Goal: Transaction & Acquisition: Obtain resource

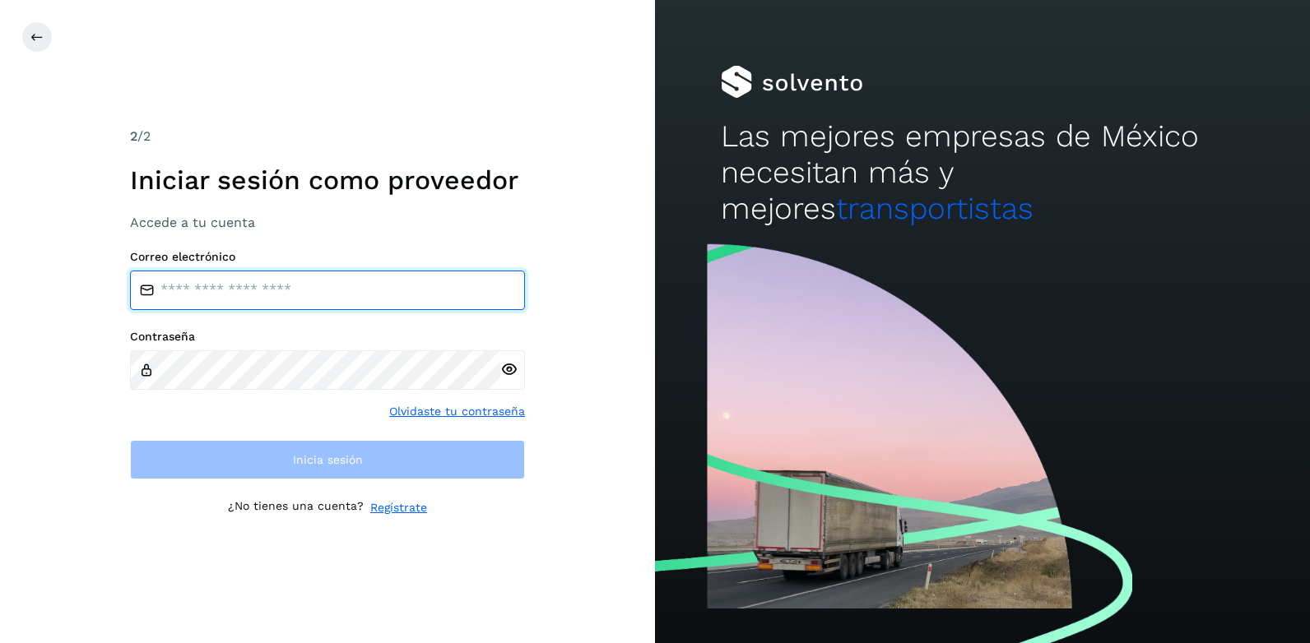
click at [225, 296] on input "email" at bounding box center [327, 290] width 395 height 39
type input "**********"
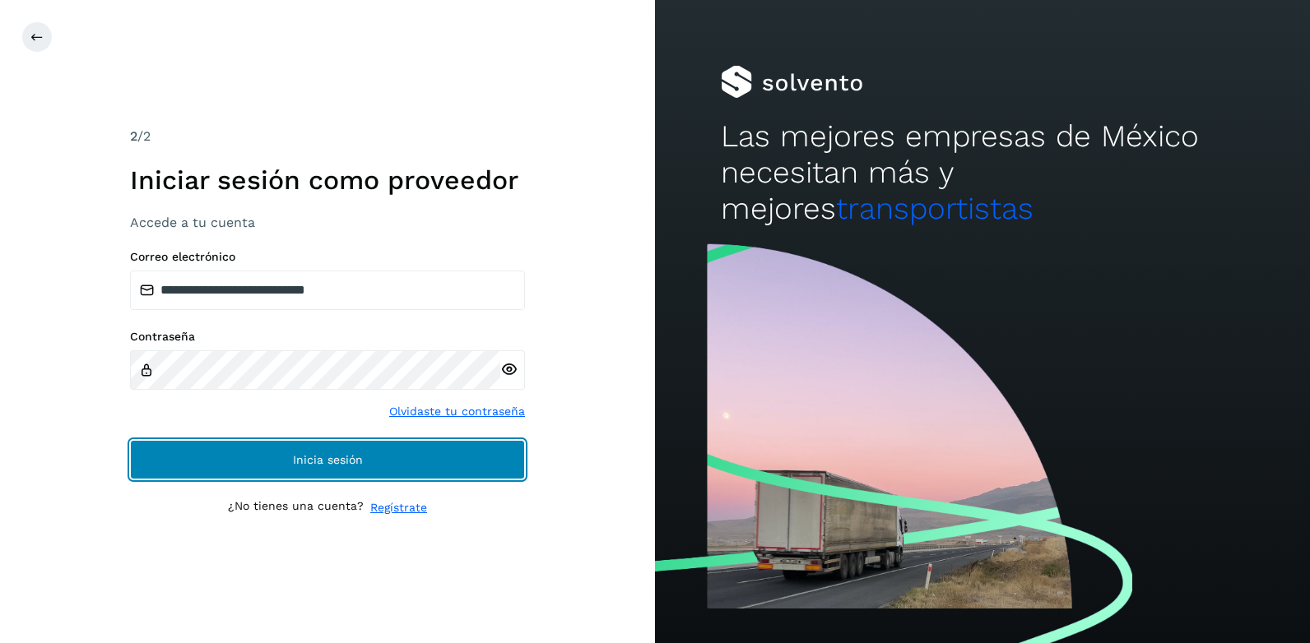
click at [263, 452] on button "Inicia sesión" at bounding box center [327, 459] width 395 height 39
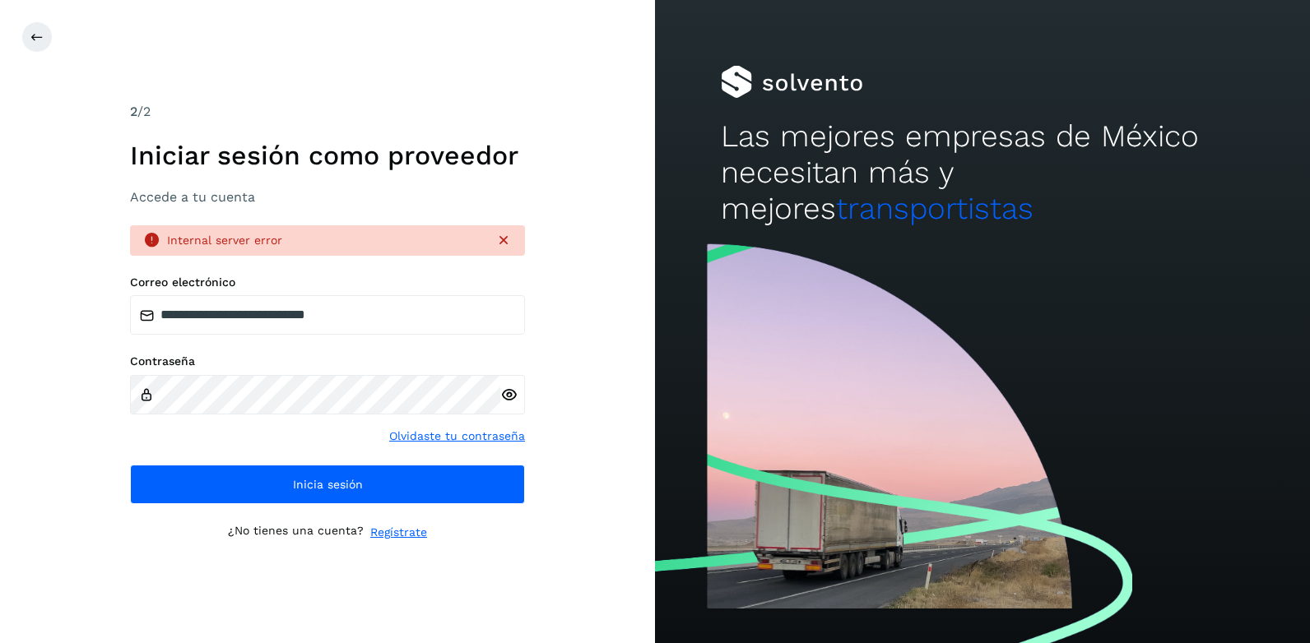
click at [506, 394] on icon at bounding box center [508, 395] width 17 height 17
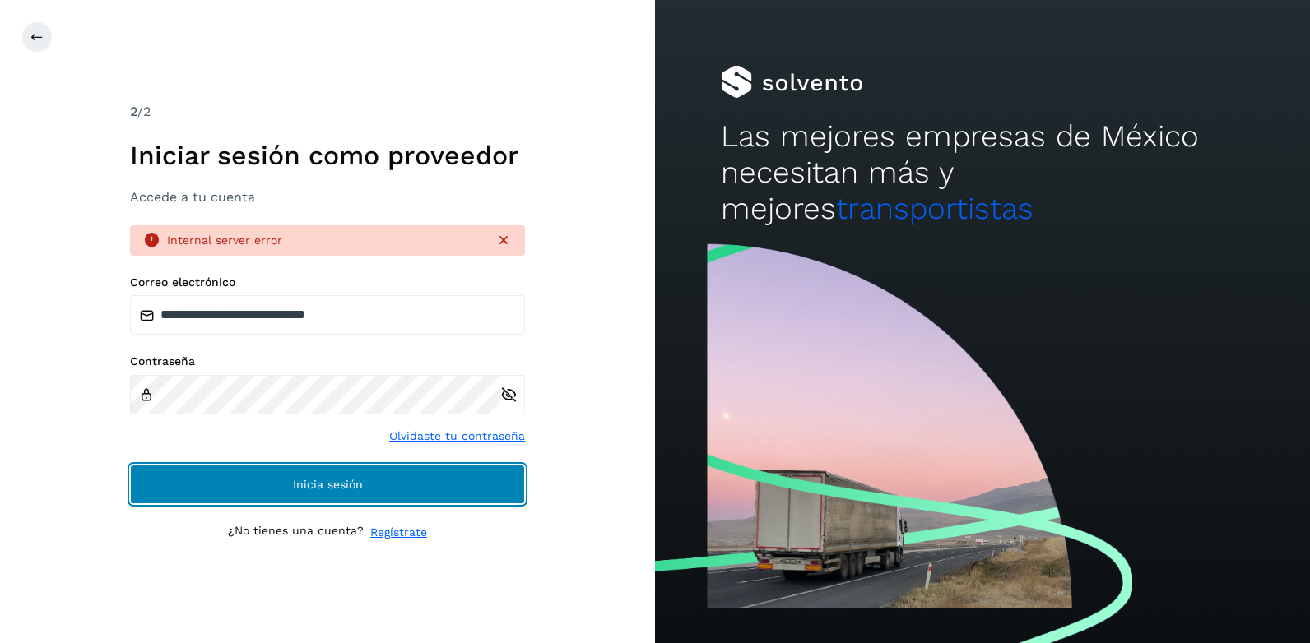
click at [290, 485] on button "Inicia sesión" at bounding box center [327, 484] width 395 height 39
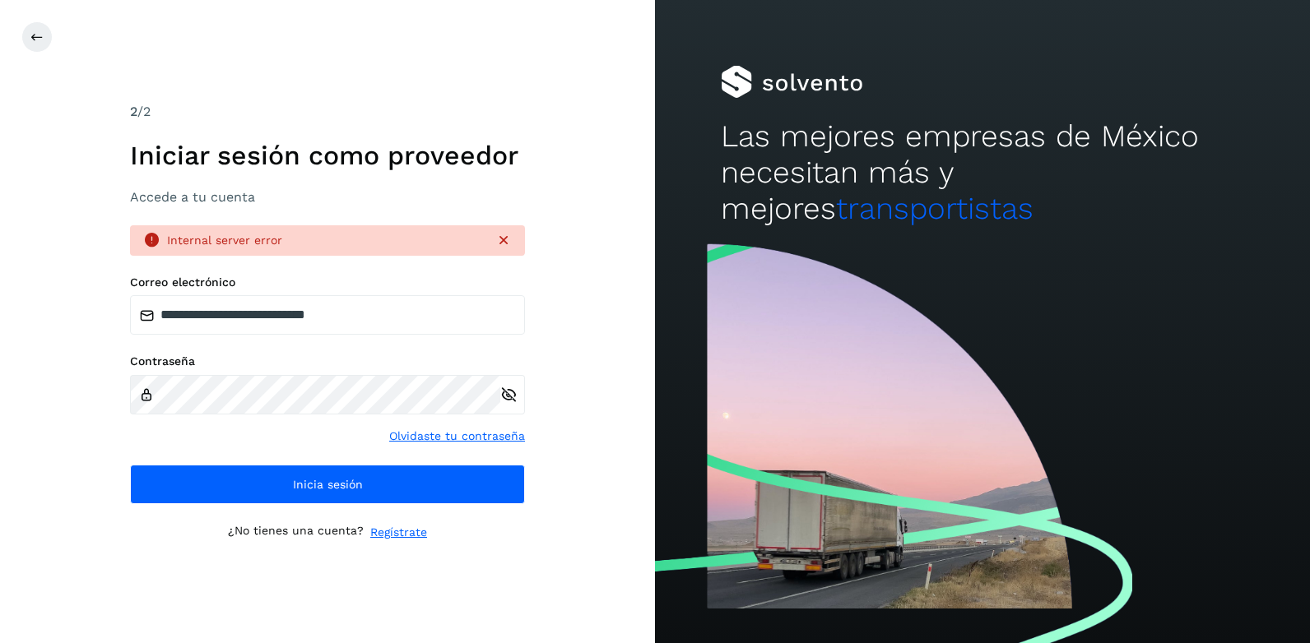
click at [502, 243] on icon at bounding box center [503, 240] width 16 height 16
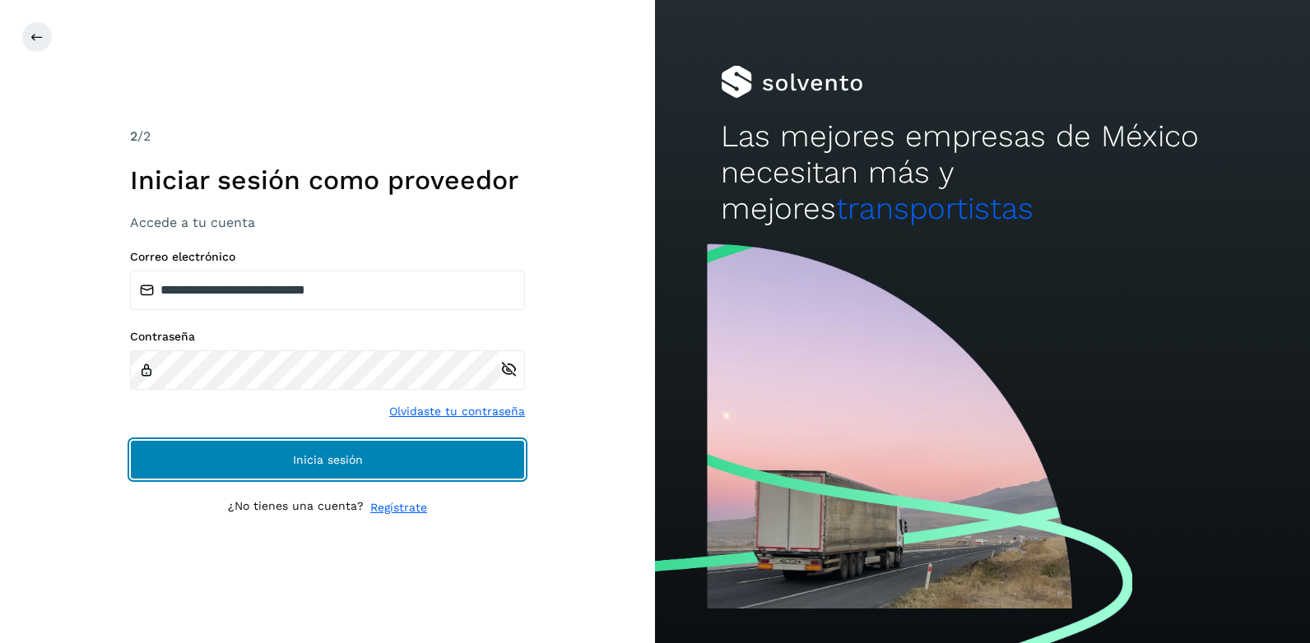
click at [289, 452] on button "Inicia sesión" at bounding box center [327, 459] width 395 height 39
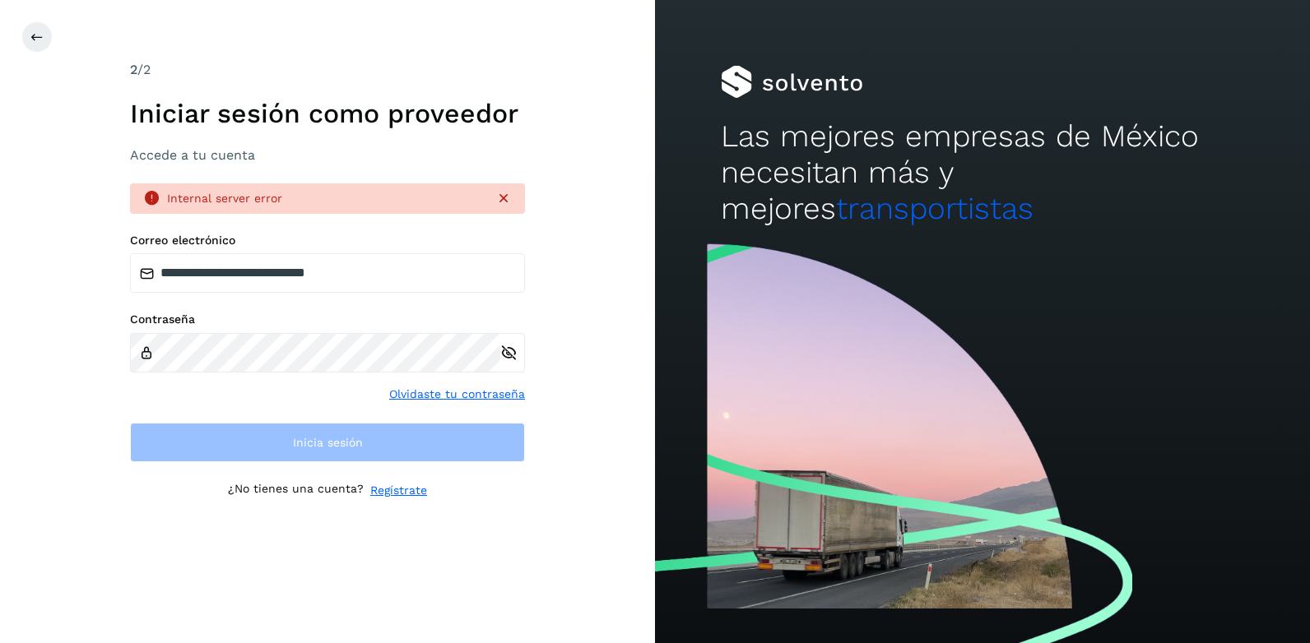
click at [504, 193] on icon at bounding box center [503, 198] width 16 height 16
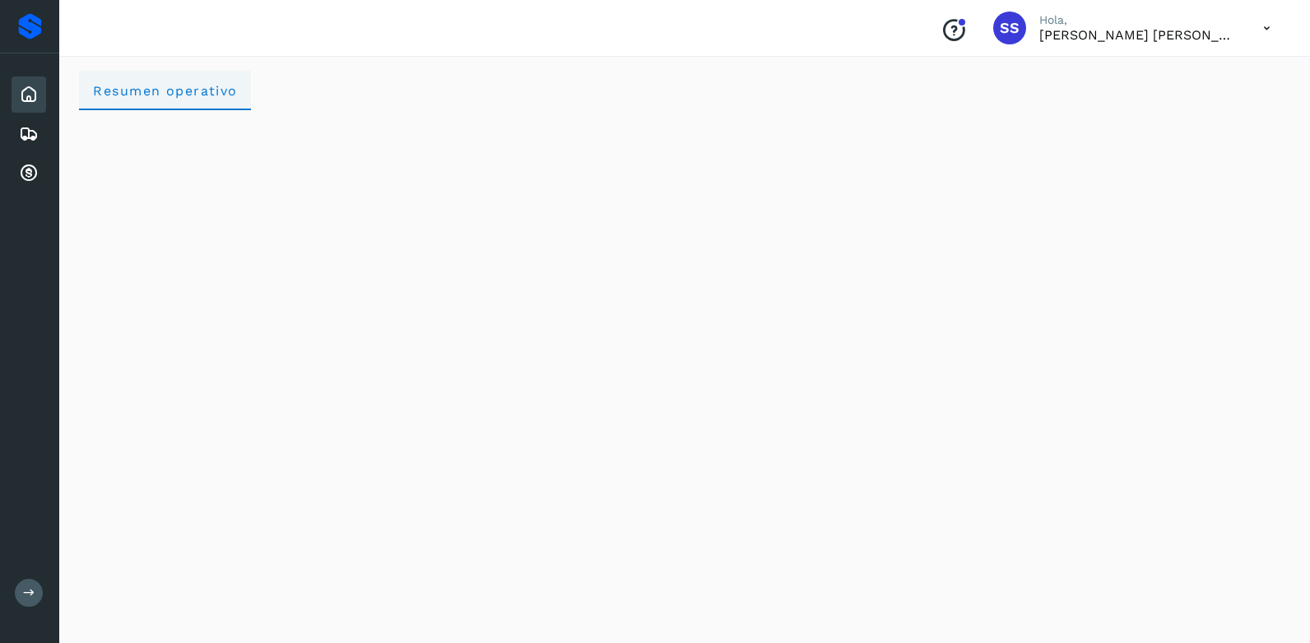
click at [140, 100] on operativo "Resumen operativo" at bounding box center [165, 90] width 172 height 39
click at [35, 170] on icon at bounding box center [29, 174] width 20 height 20
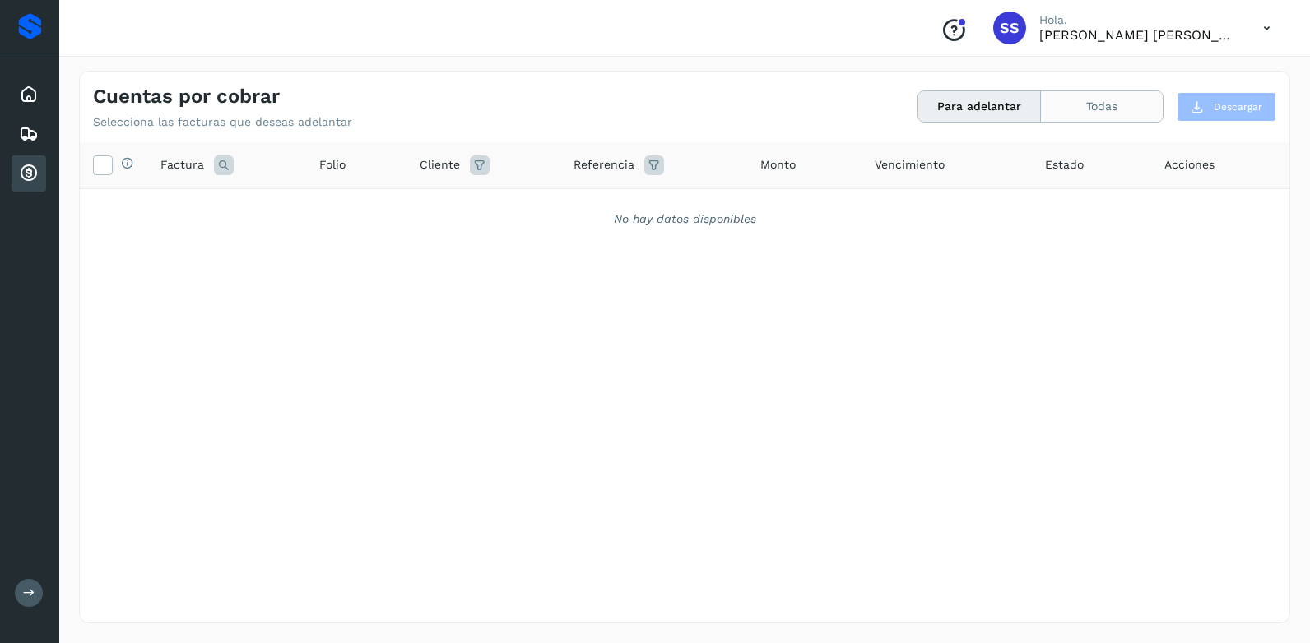
click at [1103, 101] on button "Todas" at bounding box center [1102, 106] width 122 height 30
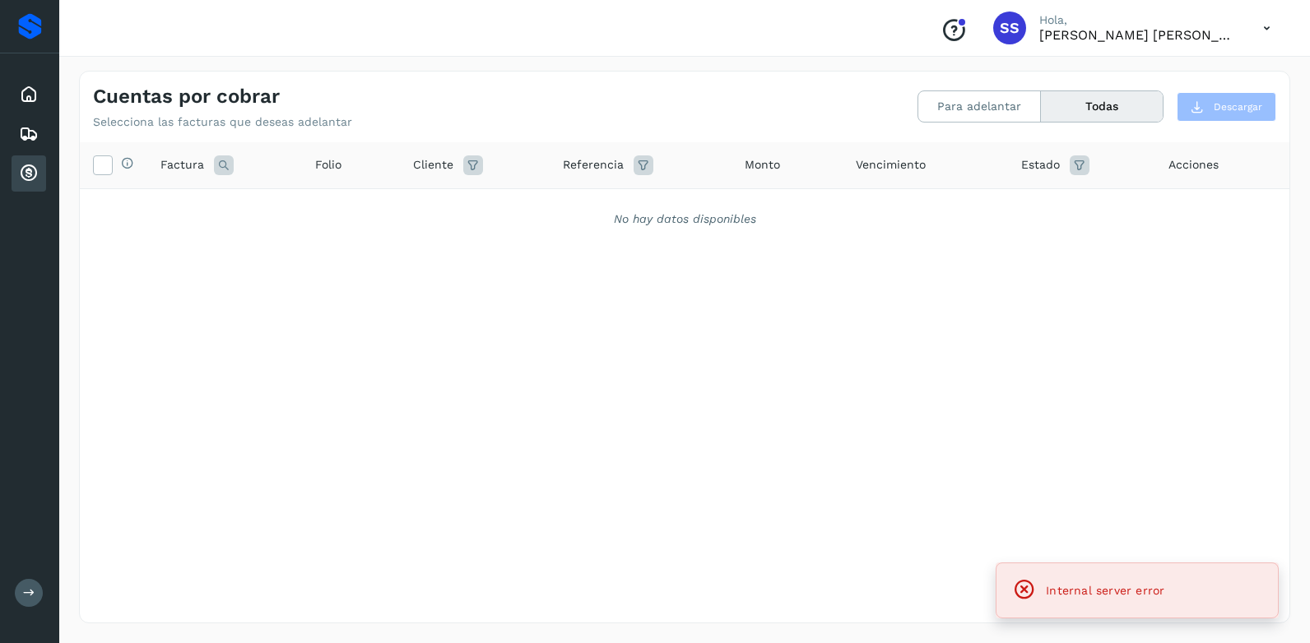
click at [1022, 588] on icon at bounding box center [1024, 589] width 23 height 23
click at [1024, 593] on icon at bounding box center [1024, 589] width 23 height 23
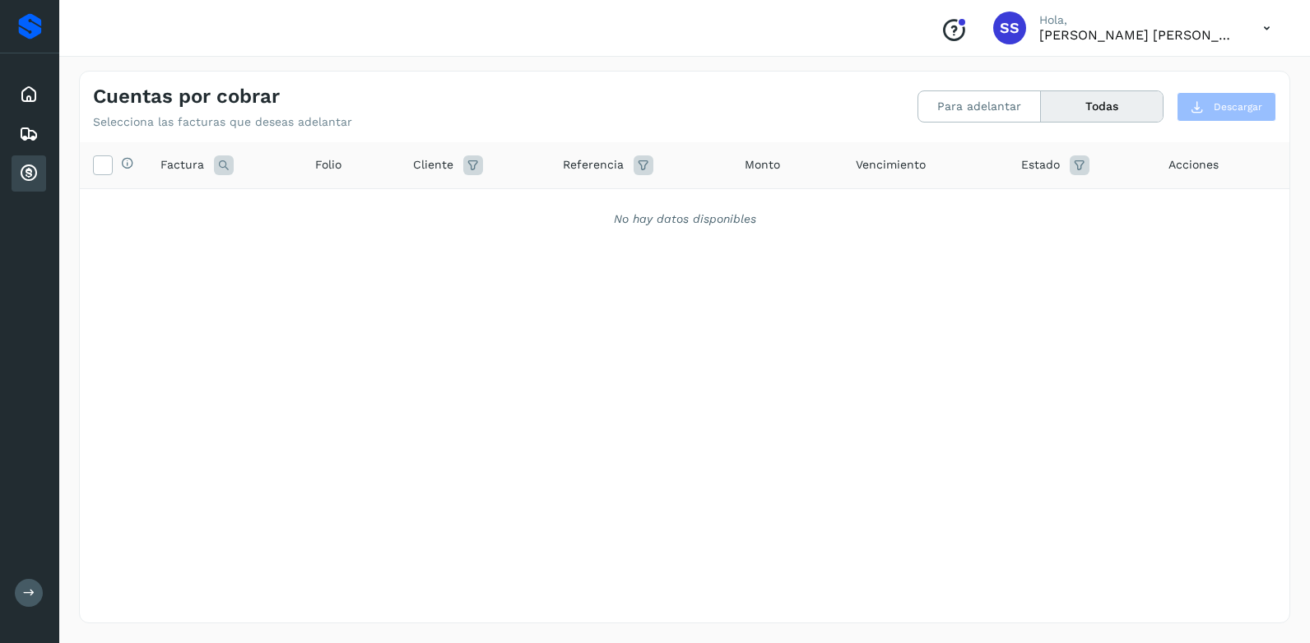
click at [1266, 33] on icon at bounding box center [1267, 29] width 34 height 34
drag, startPoint x: 1196, startPoint y: 75, endPoint x: 1185, endPoint y: 74, distance: 11.5
click at [1195, 76] on div "Cerrar sesión" at bounding box center [1185, 73] width 196 height 31
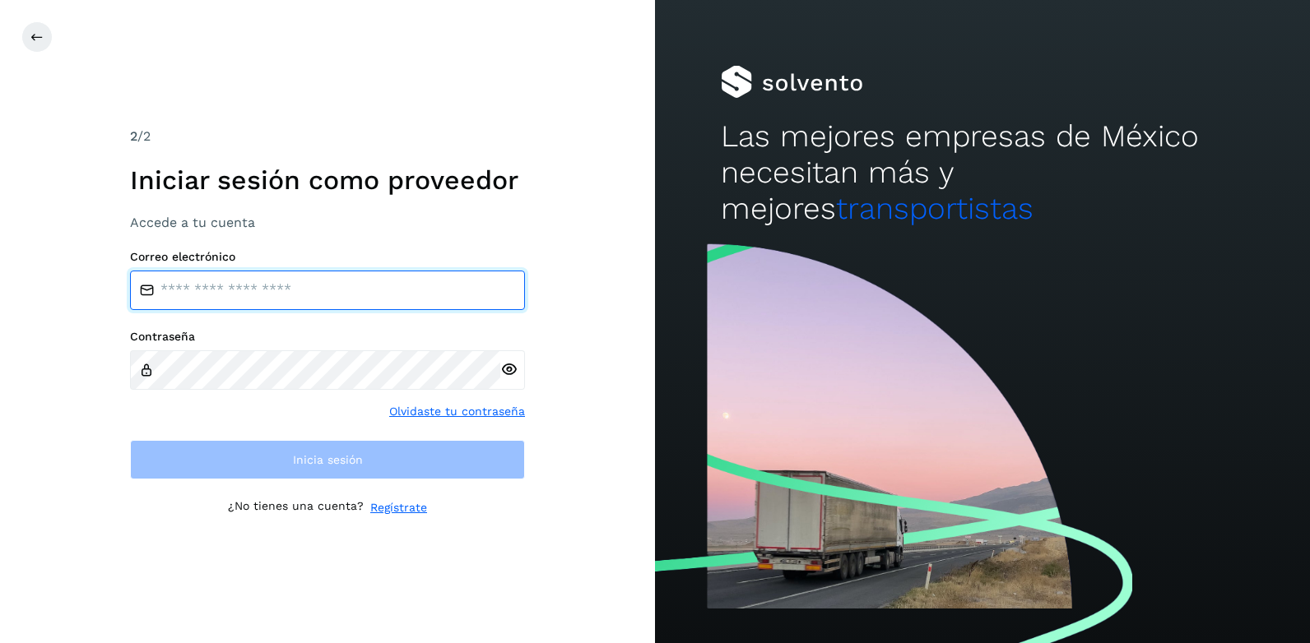
click at [228, 296] on input "email" at bounding box center [327, 290] width 395 height 39
type input "**********"
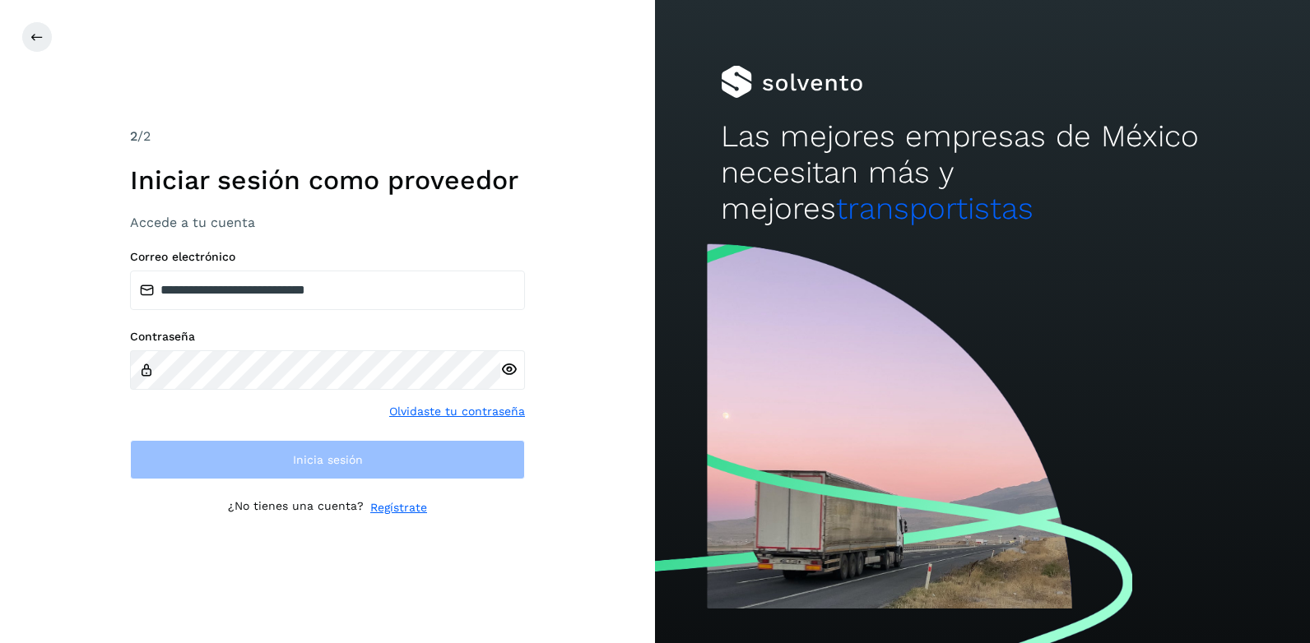
click at [506, 366] on icon at bounding box center [508, 369] width 17 height 17
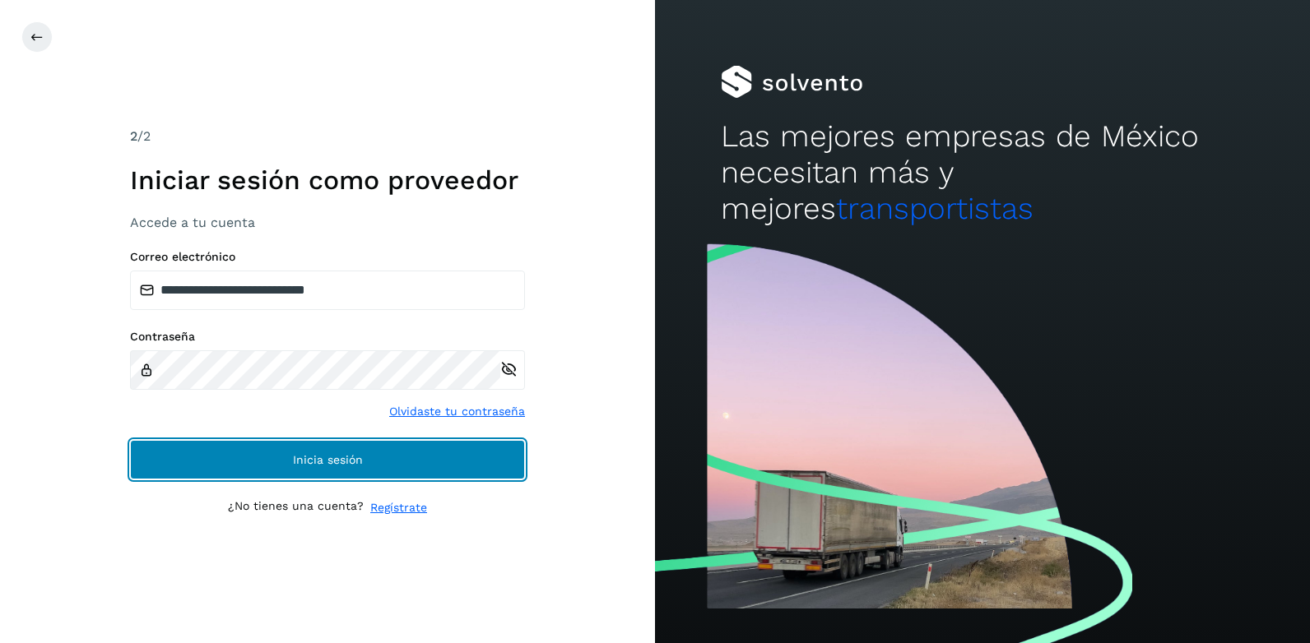
click at [308, 464] on span "Inicia sesión" at bounding box center [328, 460] width 70 height 12
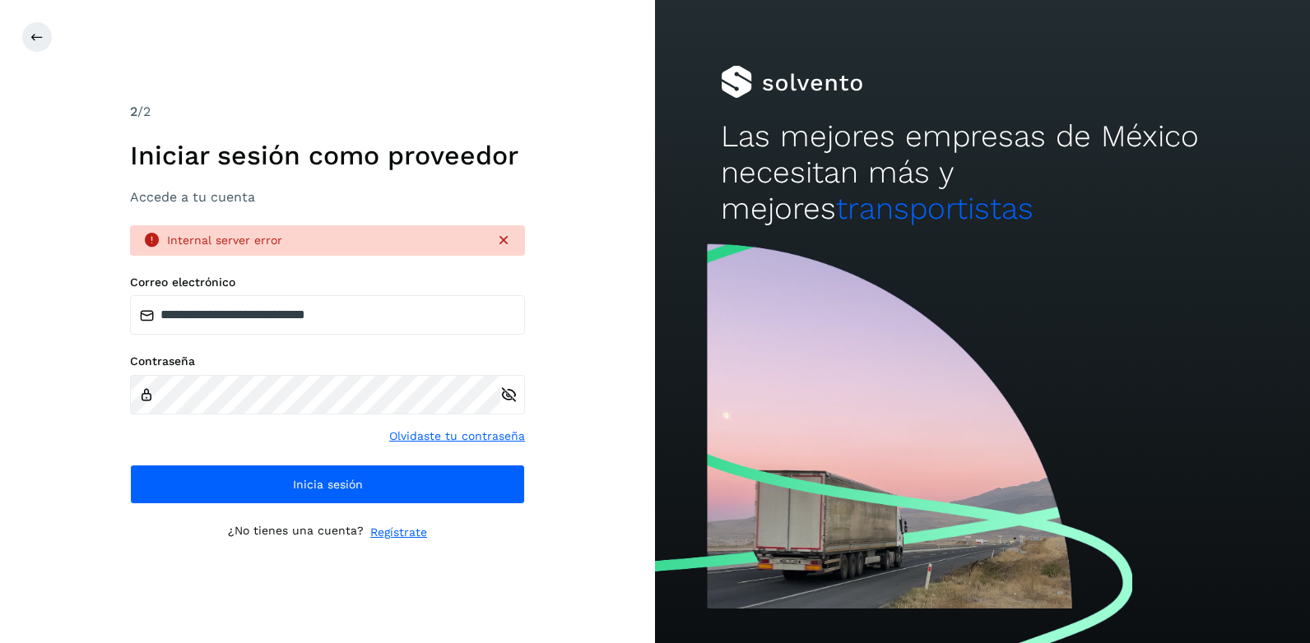
click at [503, 241] on icon at bounding box center [503, 240] width 16 height 16
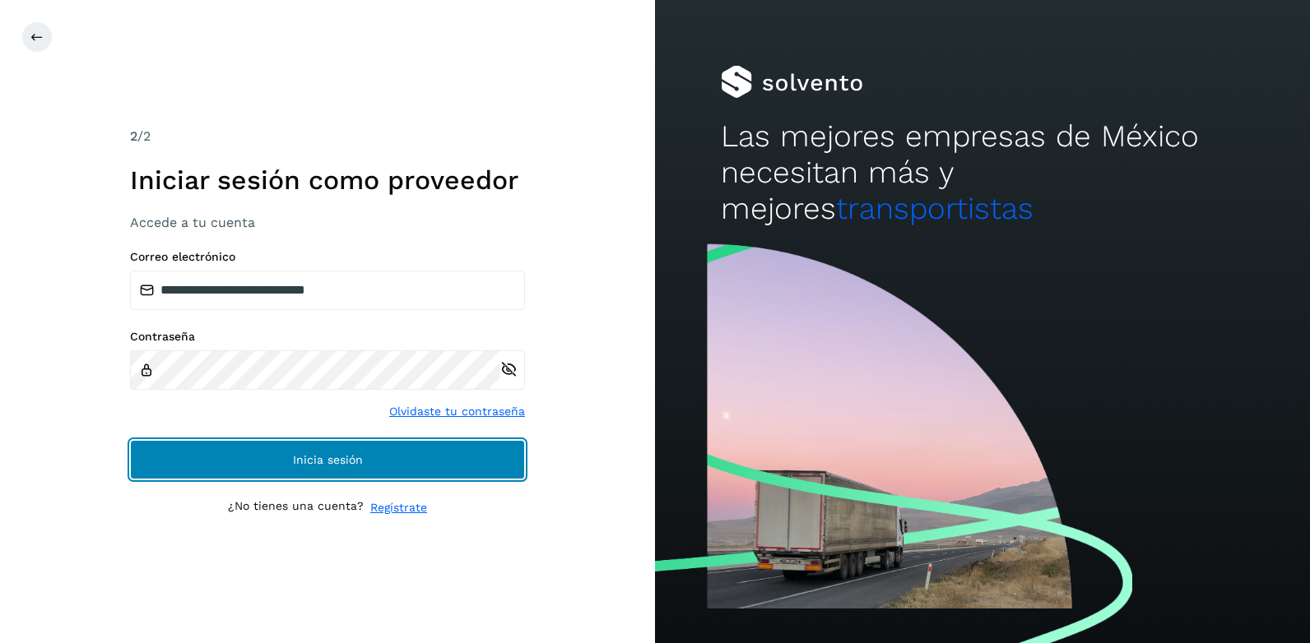
click at [353, 458] on span "Inicia sesión" at bounding box center [328, 460] width 70 height 12
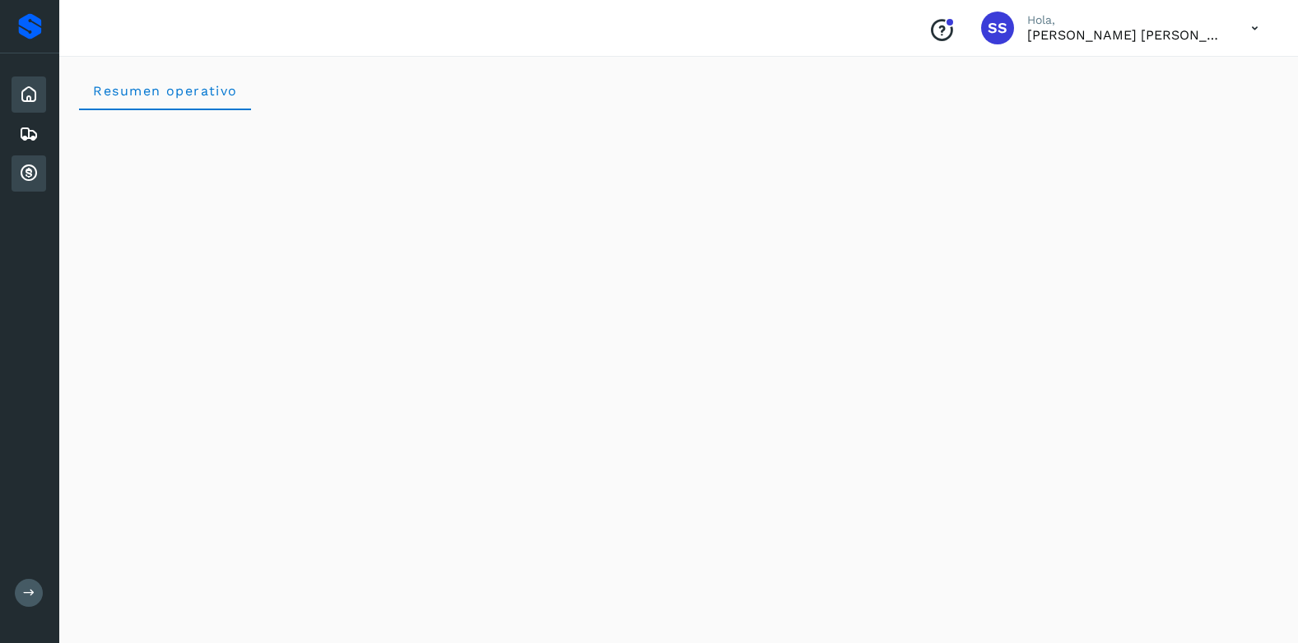
click at [25, 174] on icon at bounding box center [29, 174] width 20 height 20
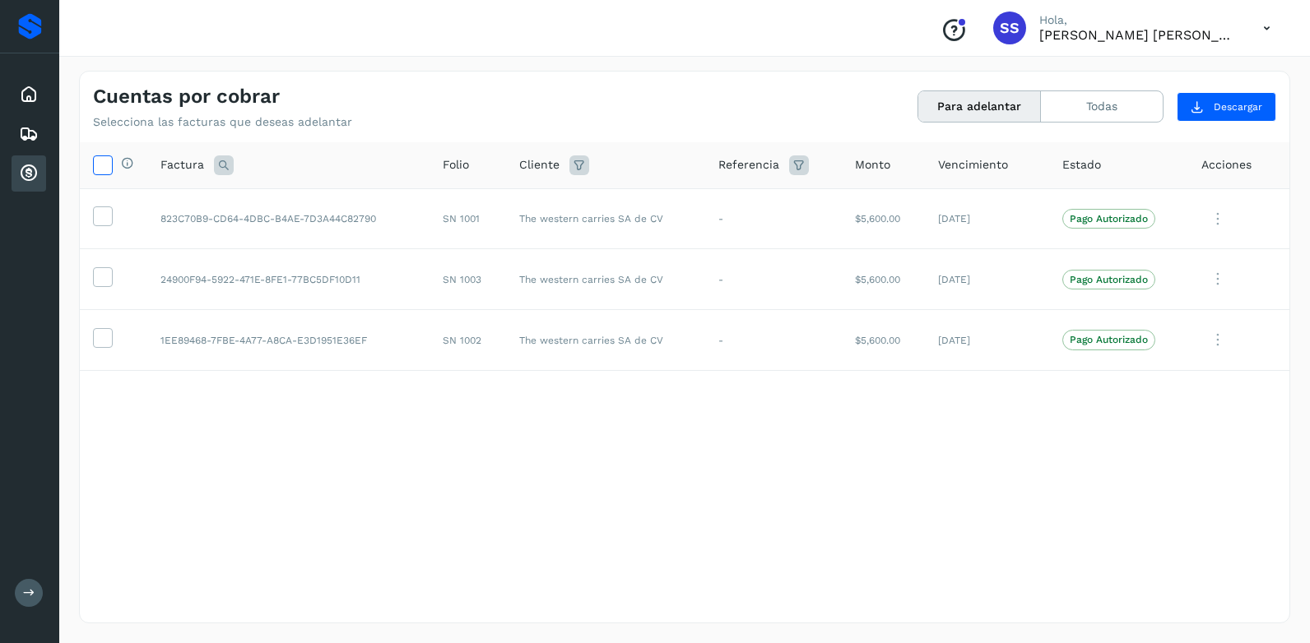
click at [105, 168] on icon at bounding box center [102, 164] width 17 height 17
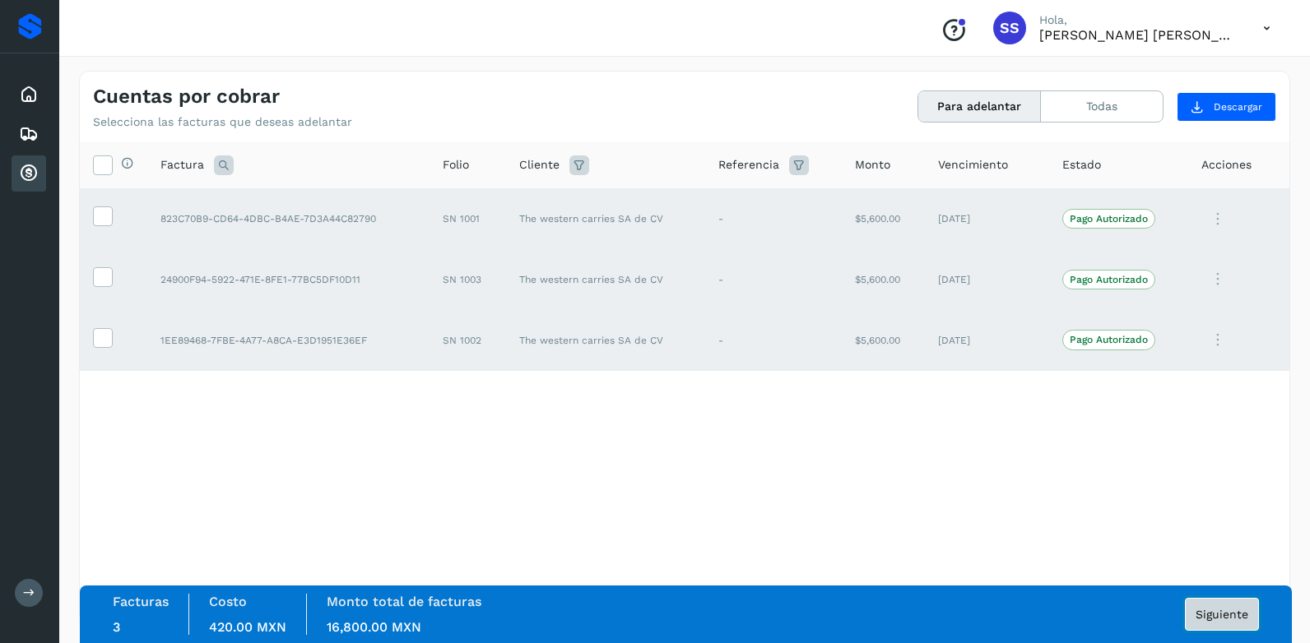
click at [1212, 615] on span "Siguiente" at bounding box center [1222, 615] width 53 height 12
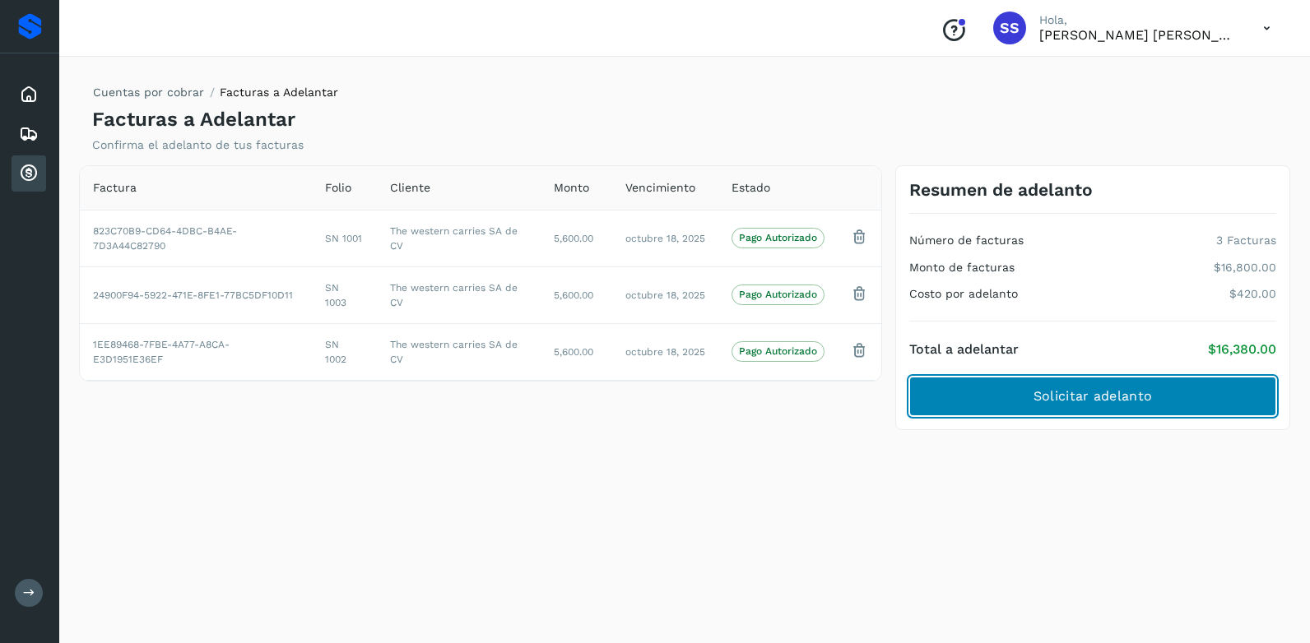
click at [1005, 398] on button "Solicitar adelanto" at bounding box center [1092, 396] width 367 height 39
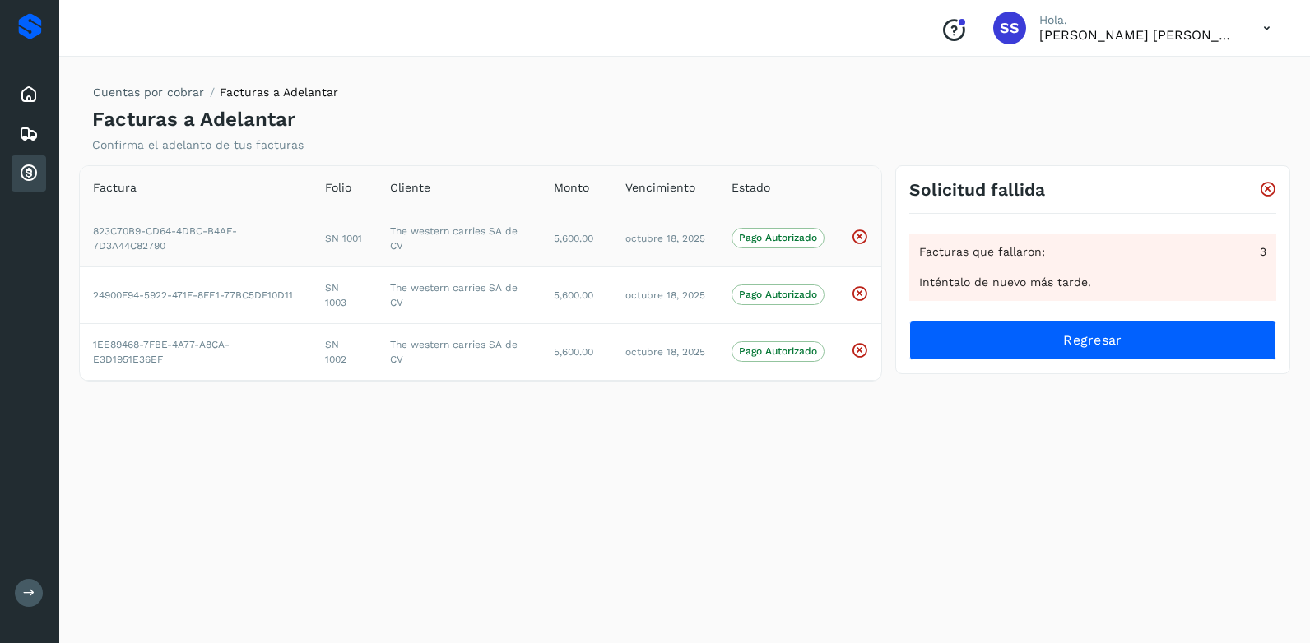
click at [764, 239] on p "Pago Autorizado" at bounding box center [778, 238] width 78 height 12
click at [1266, 194] on icon at bounding box center [1267, 189] width 17 height 17
click at [1267, 190] on icon at bounding box center [1267, 189] width 17 height 17
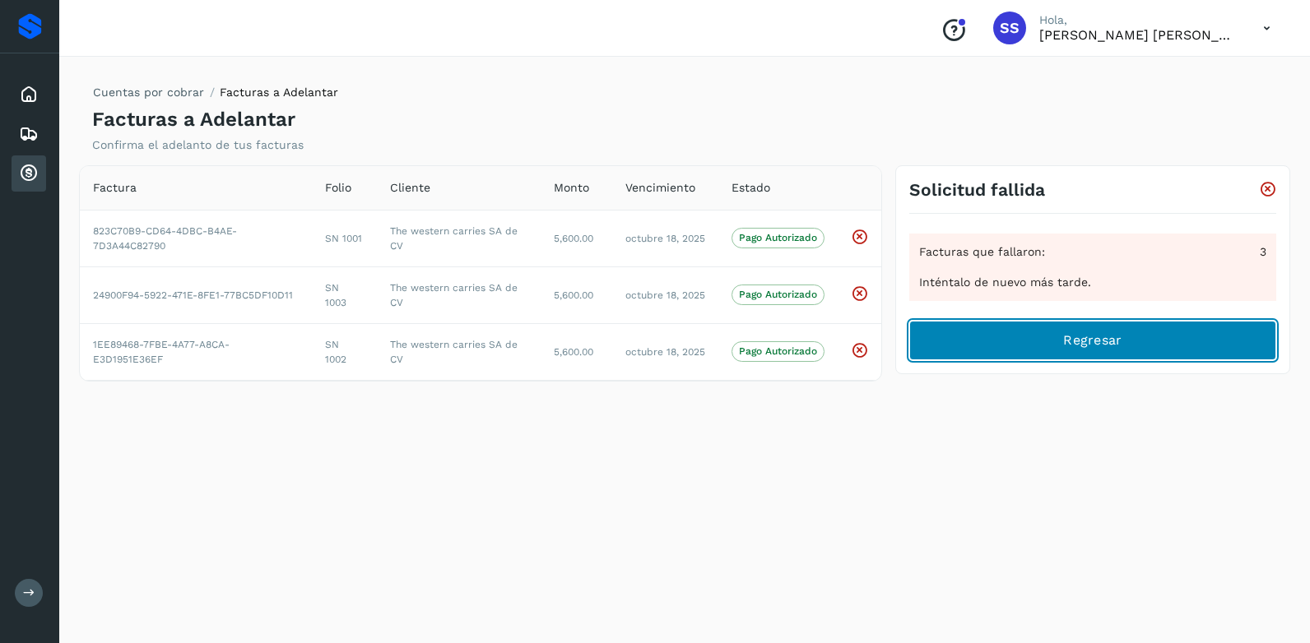
click at [1072, 337] on span "Regresar" at bounding box center [1092, 341] width 58 height 18
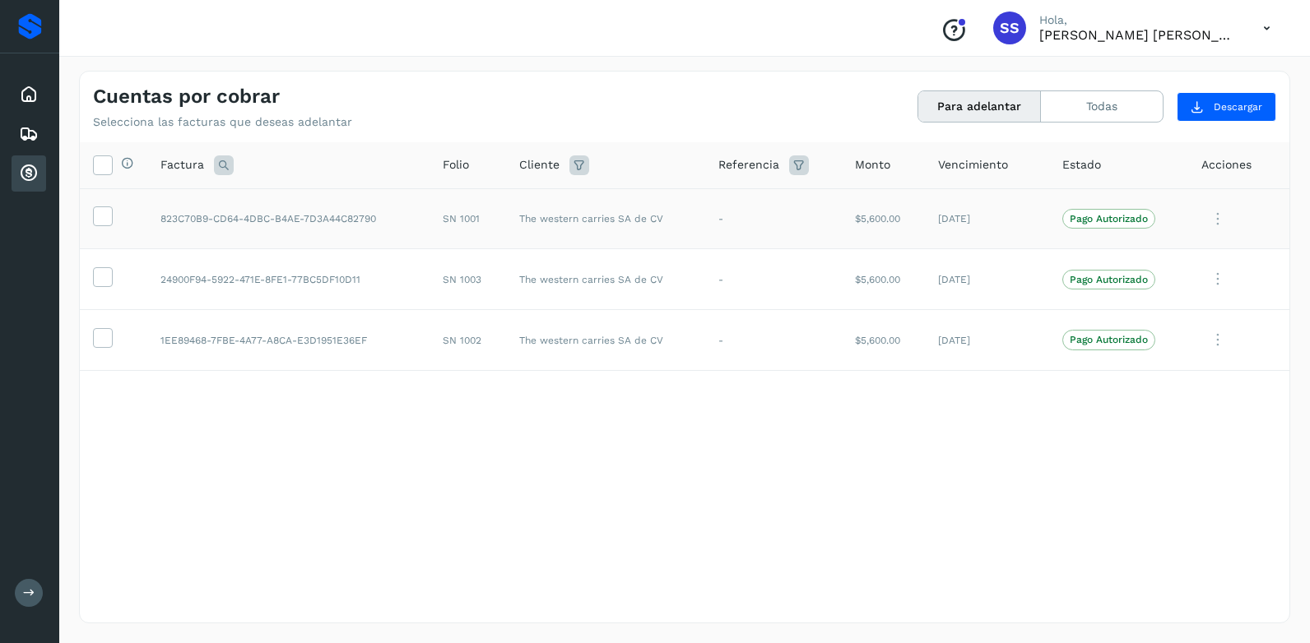
click at [1219, 220] on icon at bounding box center [1217, 219] width 33 height 34
click at [1104, 500] on div at bounding box center [655, 321] width 1310 height 643
click at [106, 164] on icon at bounding box center [102, 164] width 17 height 17
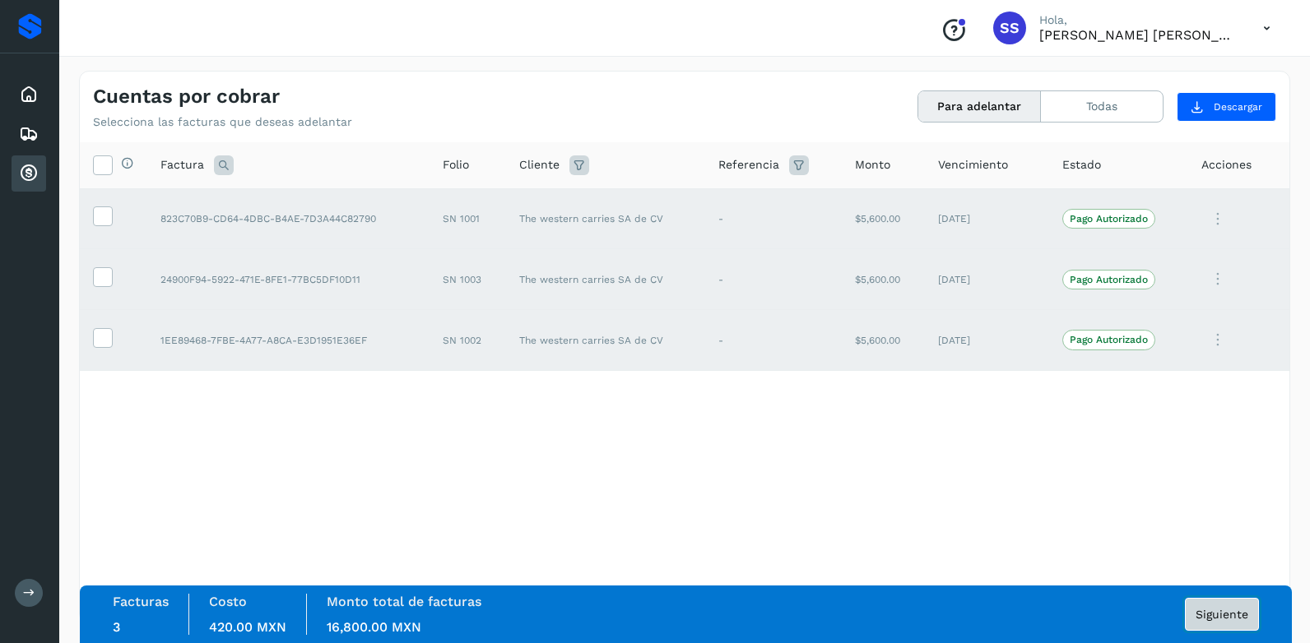
click at [1214, 607] on button "Siguiente" at bounding box center [1222, 614] width 74 height 33
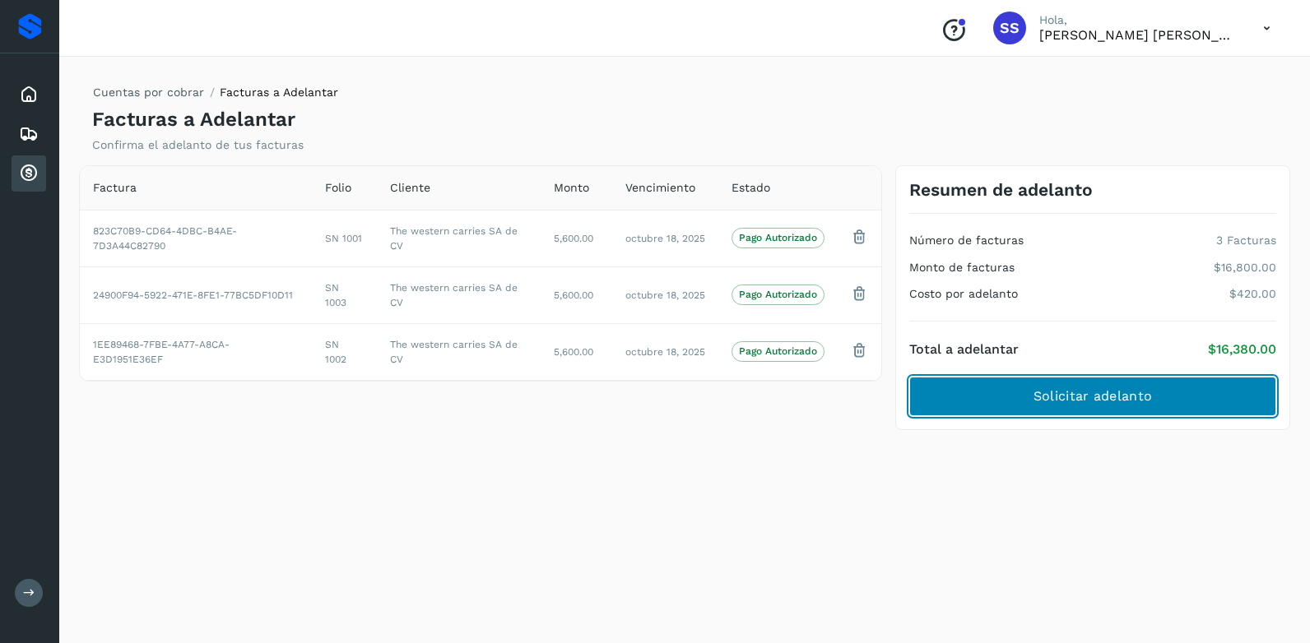
click at [1099, 392] on span "Solicitar adelanto" at bounding box center [1092, 397] width 118 height 18
